Goal: Task Accomplishment & Management: Manage account settings

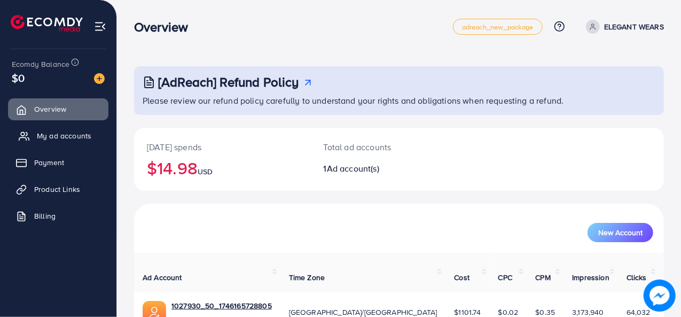
click at [65, 138] on span "My ad accounts" at bounding box center [64, 135] width 55 height 11
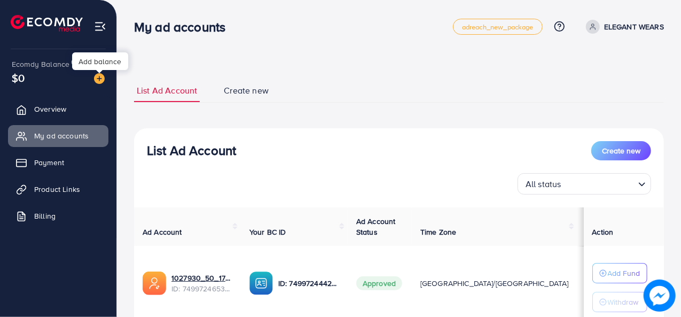
click at [103, 75] on img at bounding box center [99, 78] width 11 height 11
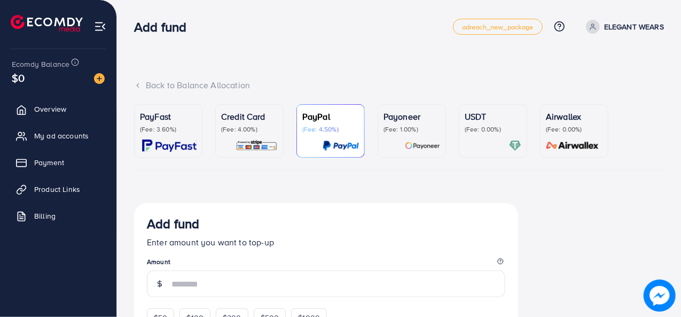
click at [250, 122] on p "Credit Card" at bounding box center [249, 116] width 57 height 13
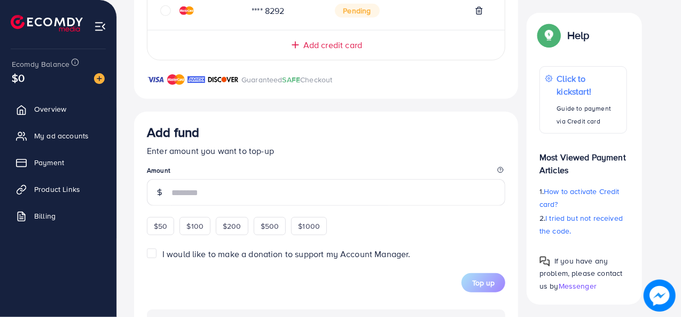
scroll to position [311, 0]
click at [169, 228] on div "$50" at bounding box center [160, 225] width 27 height 18
type input "**"
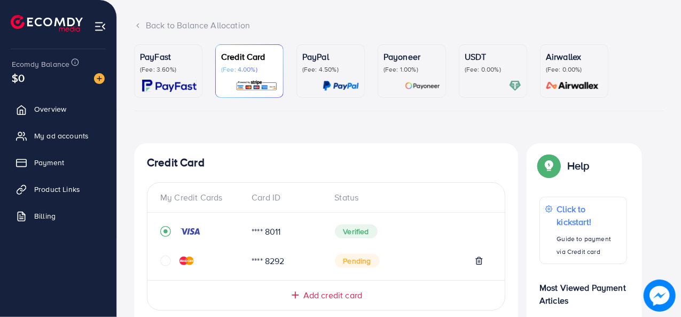
scroll to position [59, 0]
